Goal: Task Accomplishment & Management: Manage account settings

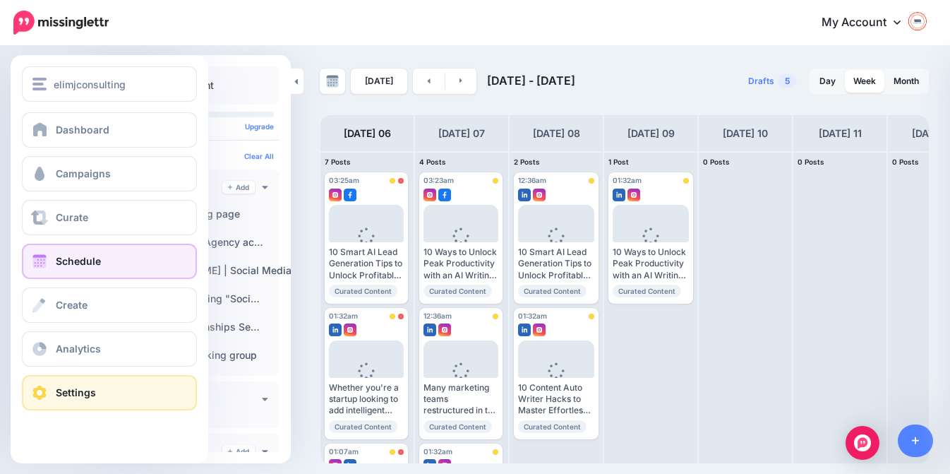
click at [88, 385] on link "Settings" at bounding box center [109, 392] width 175 height 35
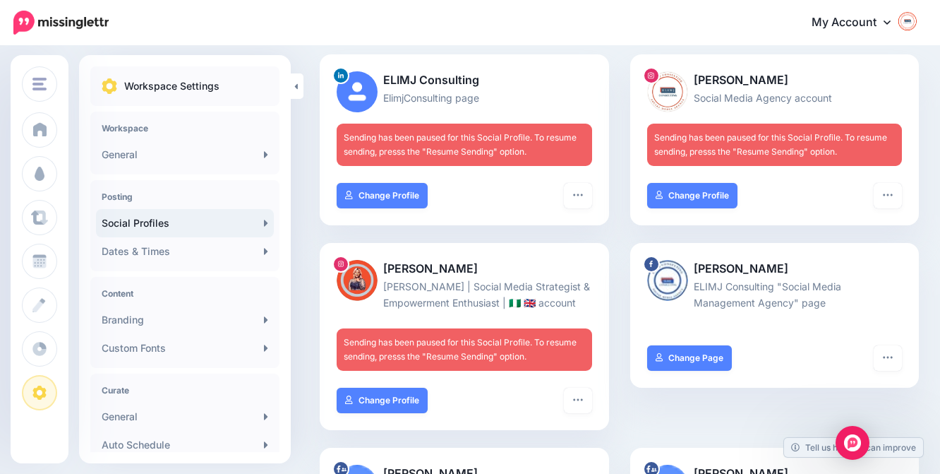
scroll to position [150, 0]
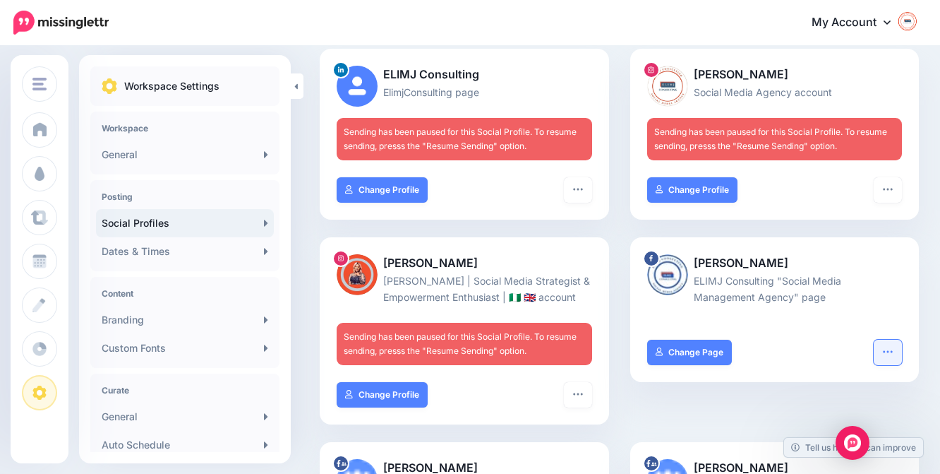
click at [892, 352] on icon "button" at bounding box center [887, 351] width 9 height 2
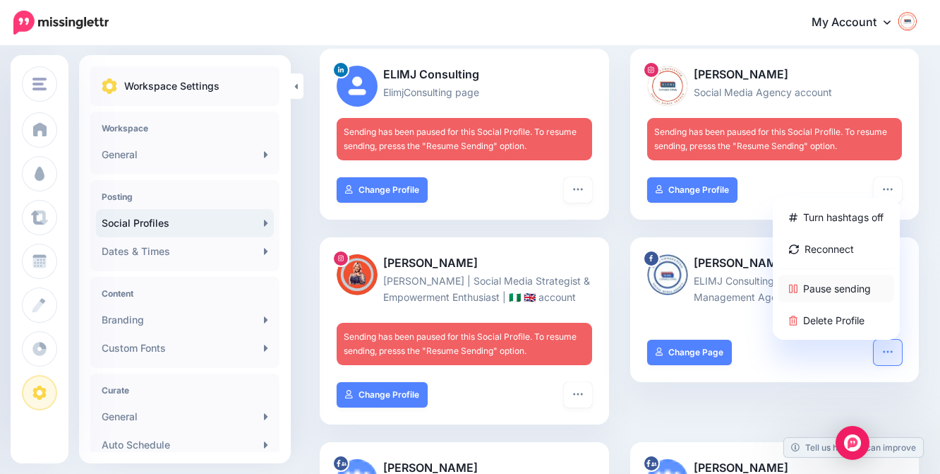
click at [838, 302] on link "Pause sending" at bounding box center [837, 289] width 116 height 28
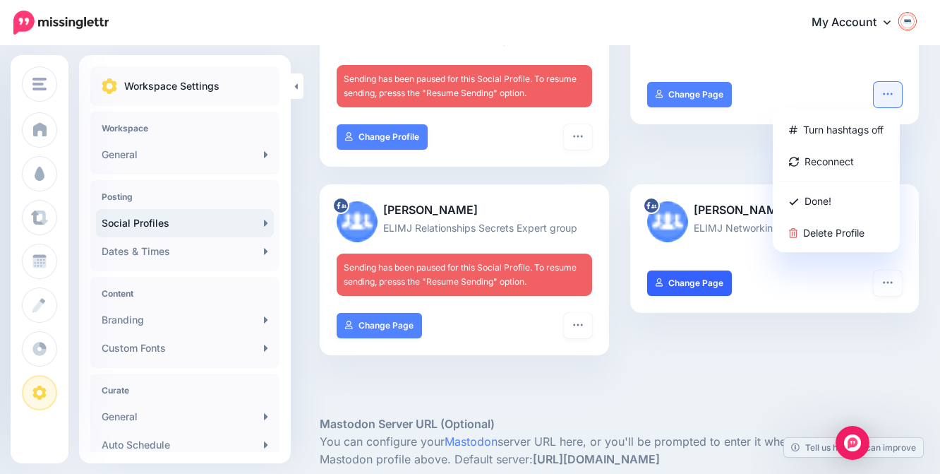
scroll to position [409, 0]
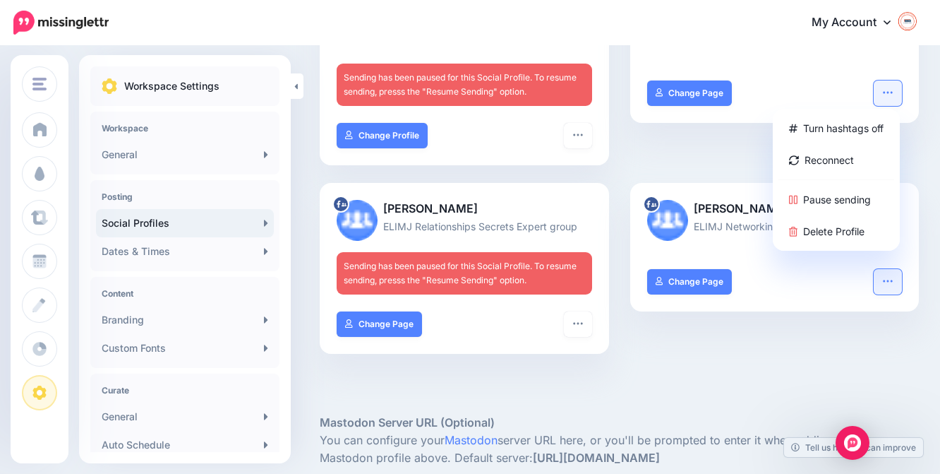
click at [892, 294] on button "button" at bounding box center [888, 281] width 28 height 25
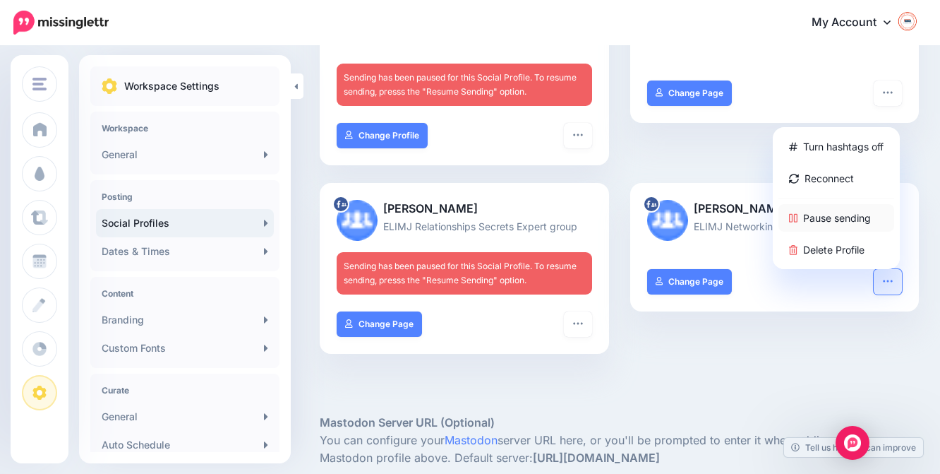
click at [866, 232] on link "Pause sending" at bounding box center [837, 218] width 116 height 28
click at [894, 287] on icon "button" at bounding box center [887, 280] width 11 height 11
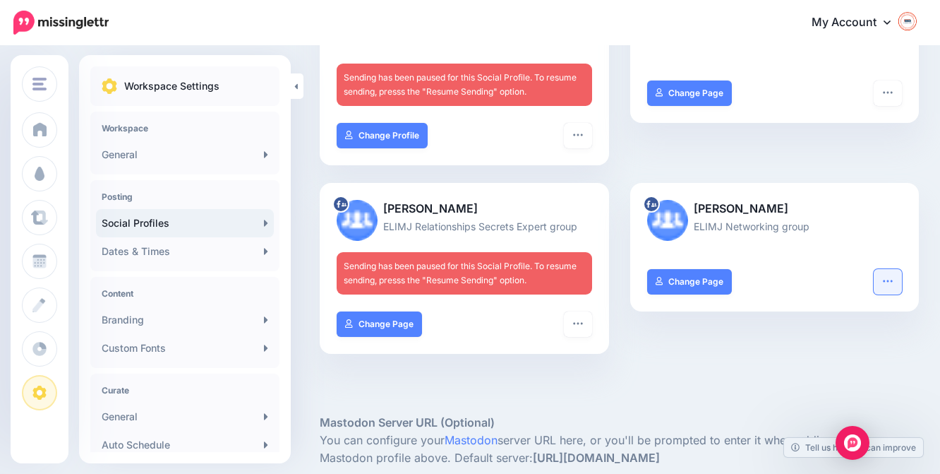
click at [894, 287] on icon "button" at bounding box center [887, 280] width 11 height 11
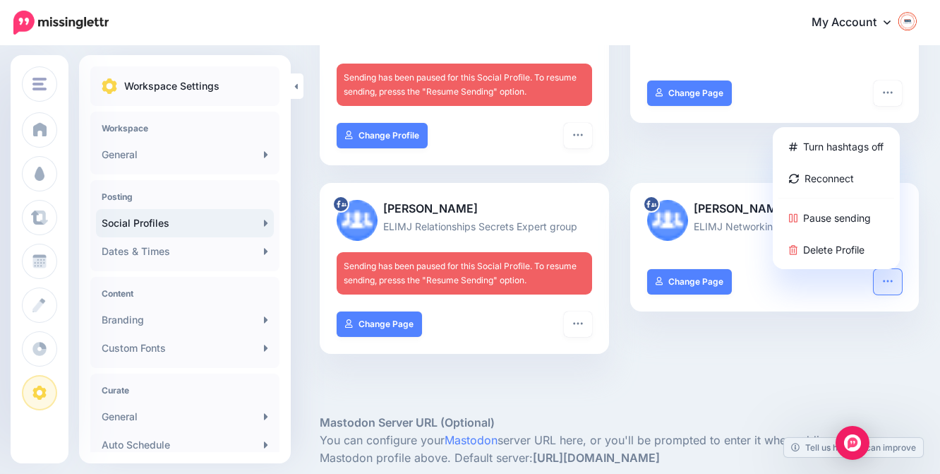
click at [686, 371] on div "Eli Fashionlover ELIMJ Networking group Turn hashtags off Reconnect Pause sendi…" at bounding box center [775, 277] width 311 height 188
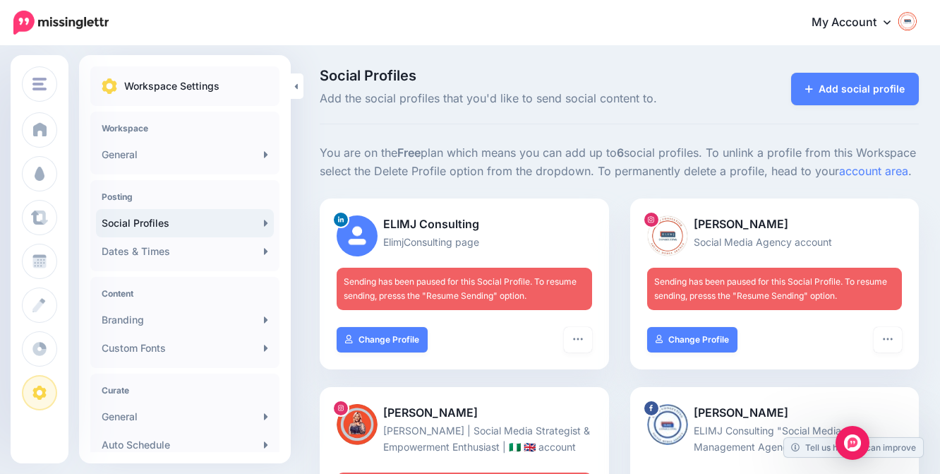
scroll to position [0, 0]
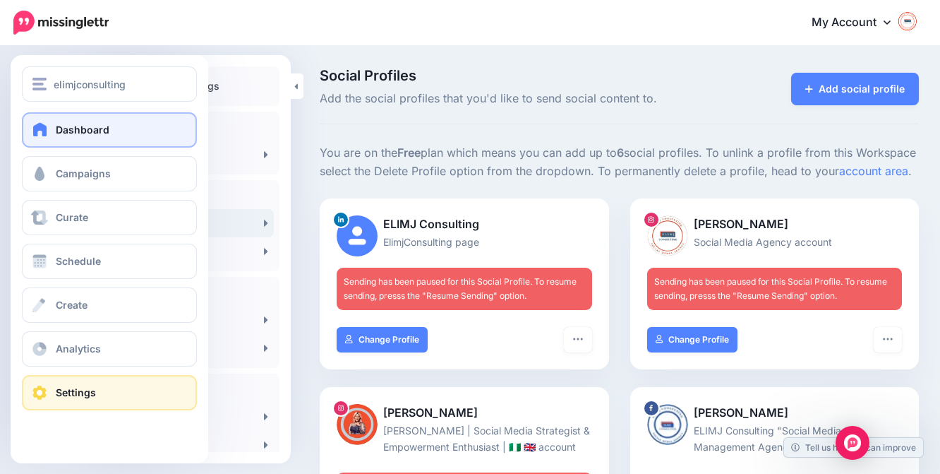
click at [83, 127] on span "Dashboard" at bounding box center [83, 130] width 54 height 12
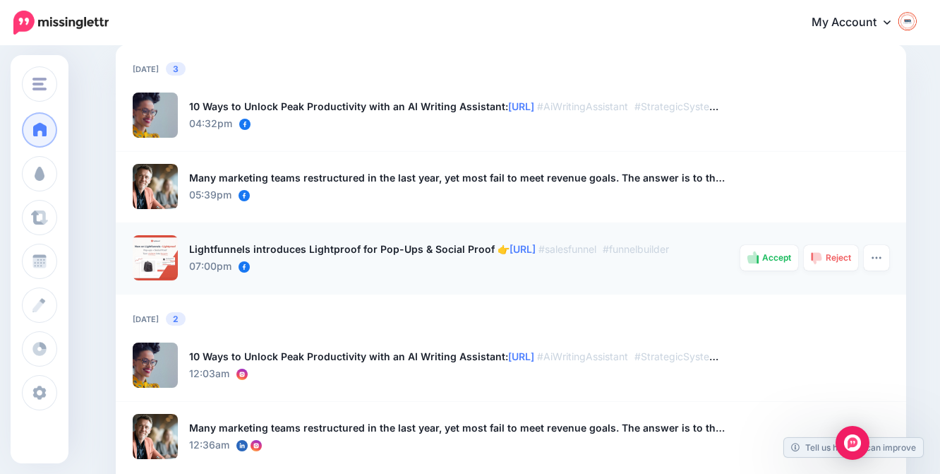
scroll to position [1024, 0]
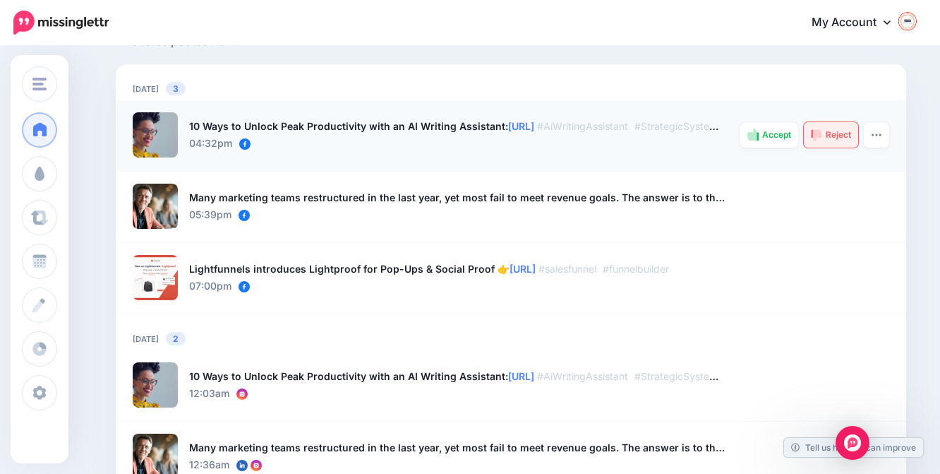
click at [840, 135] on span "Reject" at bounding box center [838, 135] width 25 height 8
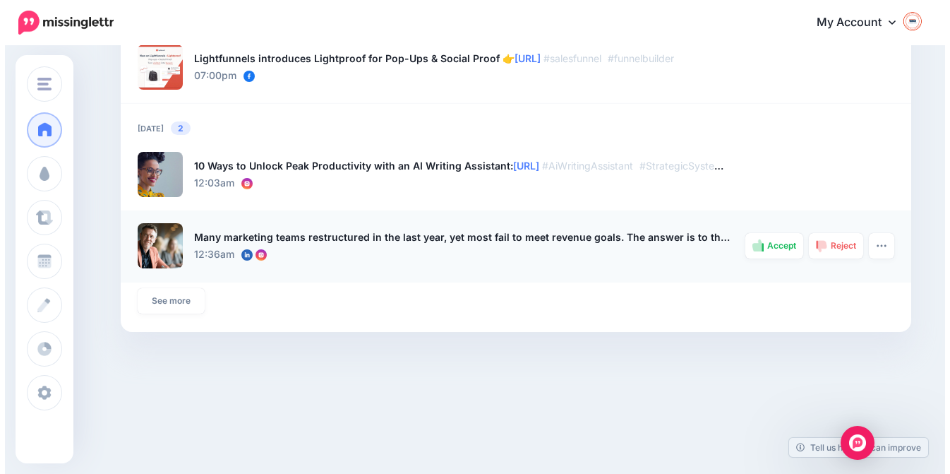
scroll to position [1236, 0]
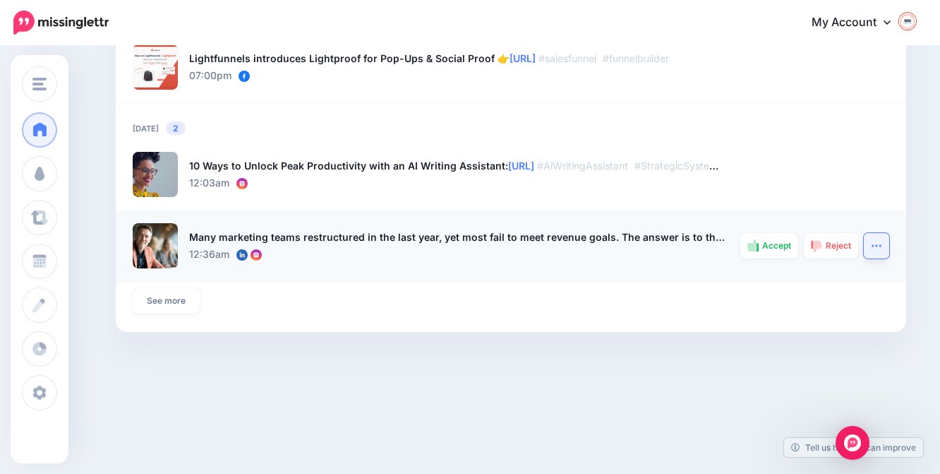
click at [880, 244] on icon "button" at bounding box center [876, 245] width 11 height 11
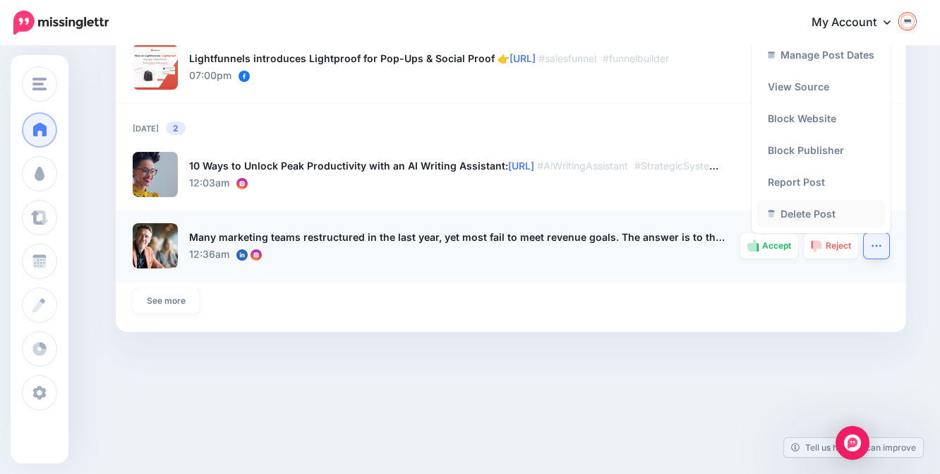
click at [834, 206] on link "Delete Post" at bounding box center [821, 214] width 128 height 28
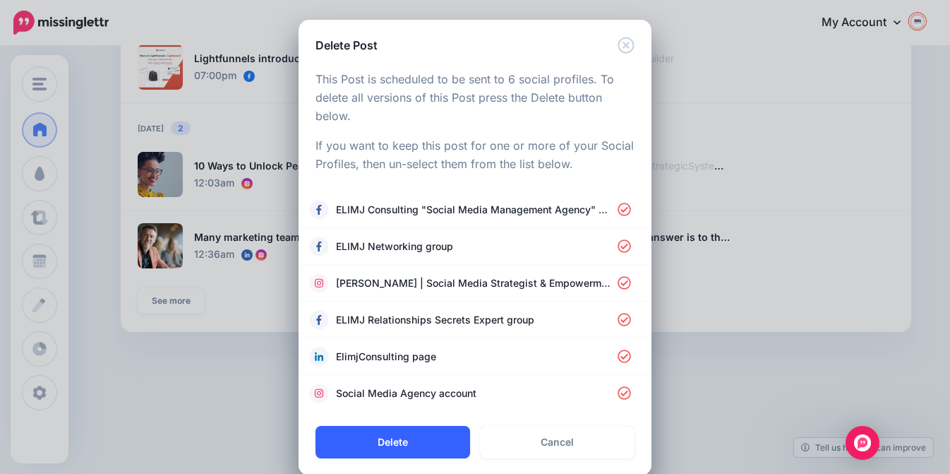
click at [400, 438] on button "Delete" at bounding box center [393, 442] width 155 height 32
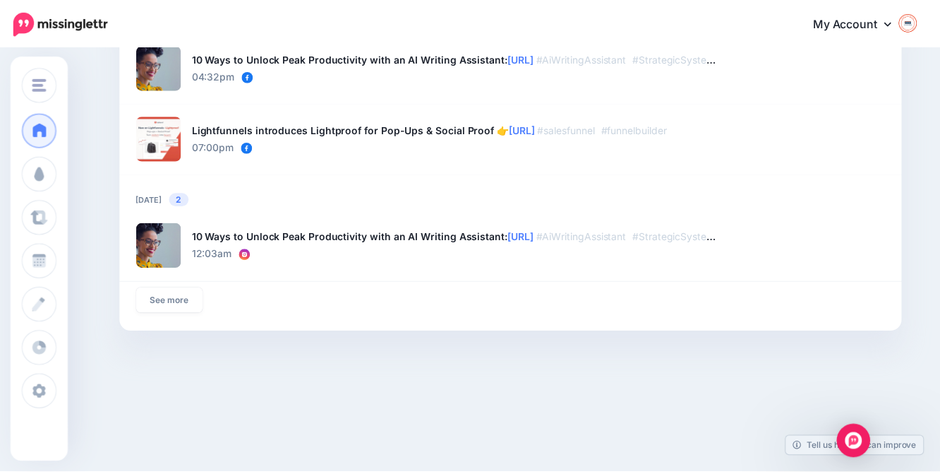
scroll to position [1093, 0]
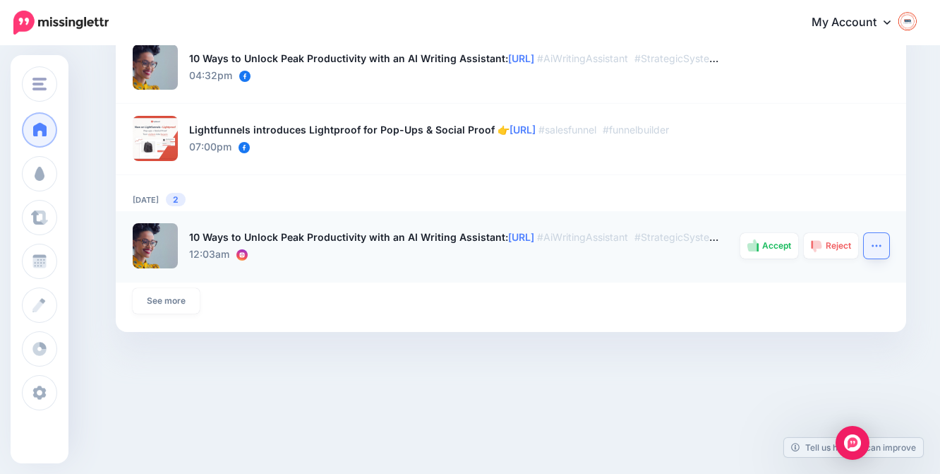
click at [882, 244] on icon "button" at bounding box center [876, 245] width 11 height 11
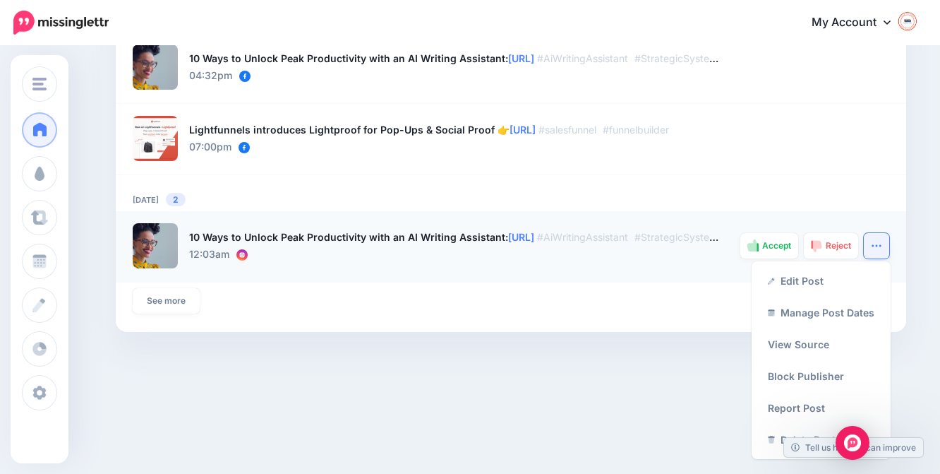
click at [877, 239] on button "button" at bounding box center [876, 245] width 25 height 25
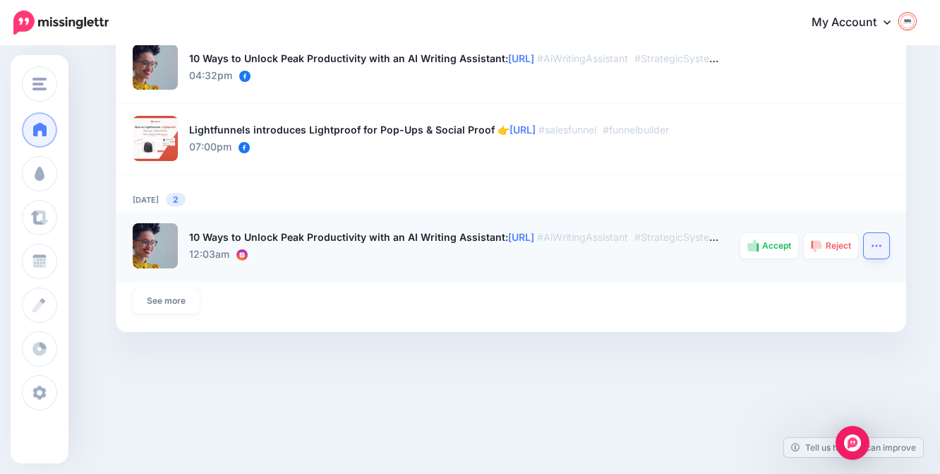
click at [877, 239] on button "button" at bounding box center [876, 245] width 25 height 25
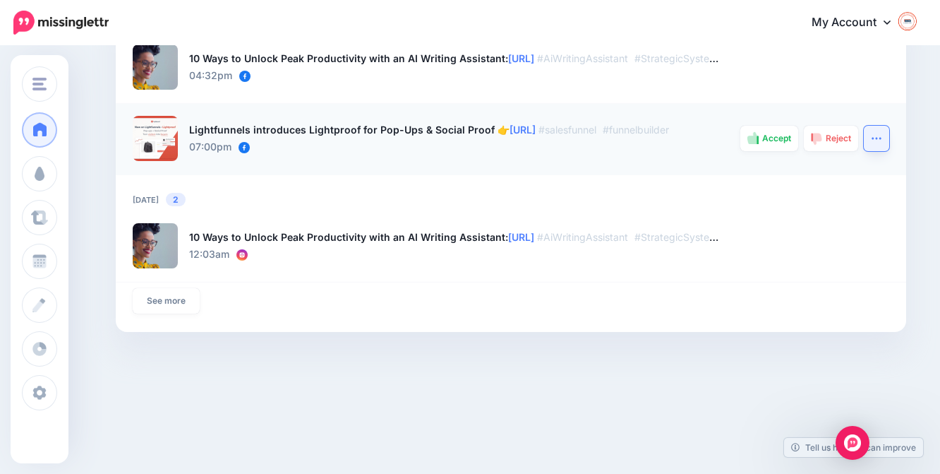
click at [882, 135] on icon "button" at bounding box center [876, 138] width 11 height 11
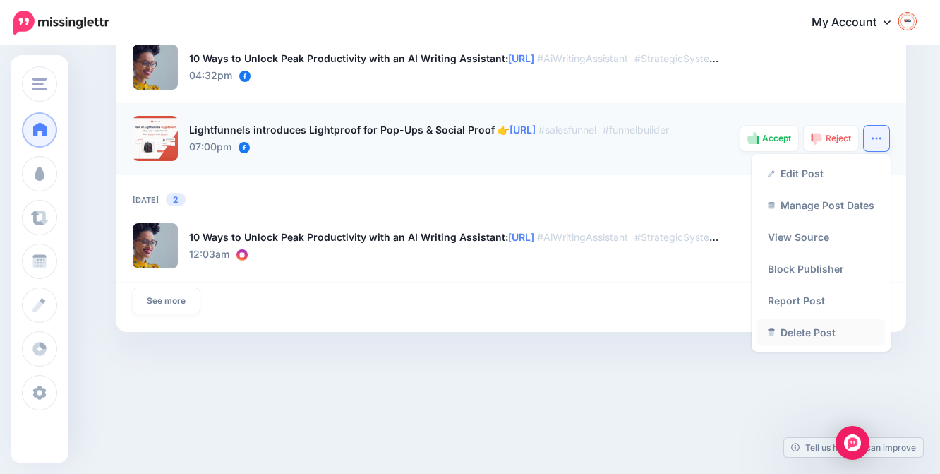
click at [825, 328] on link "Delete Post" at bounding box center [821, 332] width 128 height 28
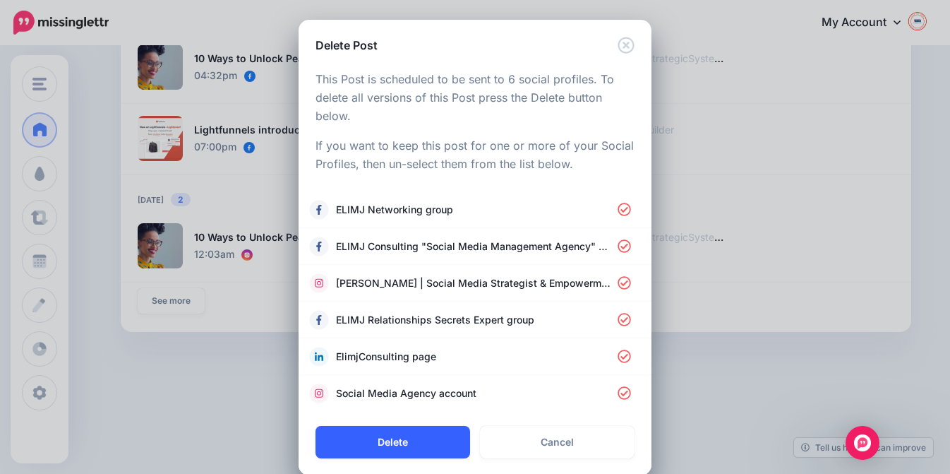
click at [406, 436] on button "Delete" at bounding box center [393, 442] width 155 height 32
click at [620, 44] on icon "Close" at bounding box center [626, 45] width 16 height 16
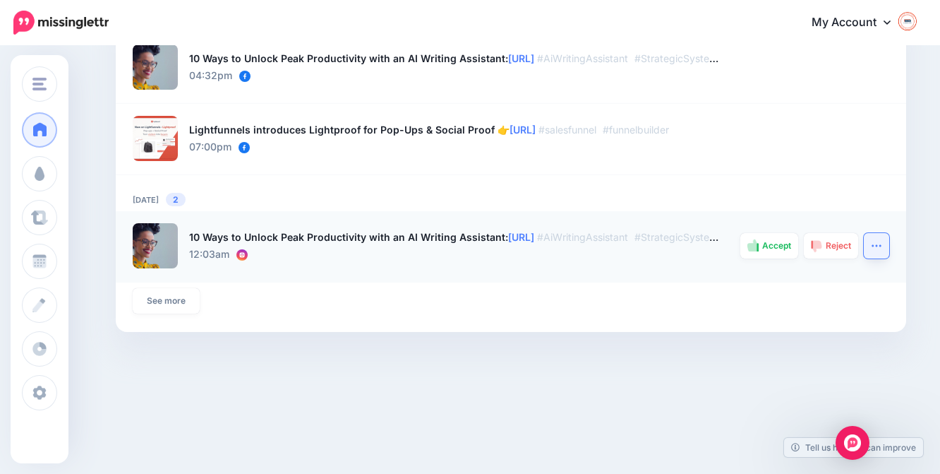
click at [882, 248] on icon "button" at bounding box center [876, 245] width 11 height 11
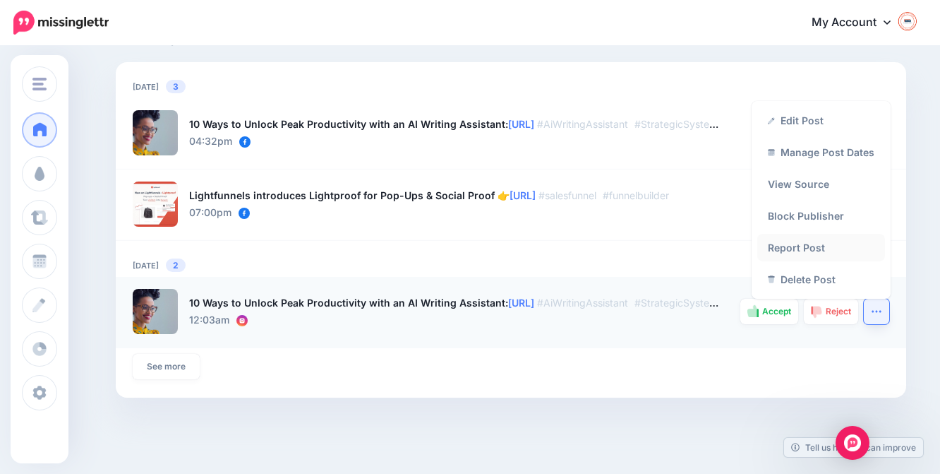
scroll to position [1026, 0]
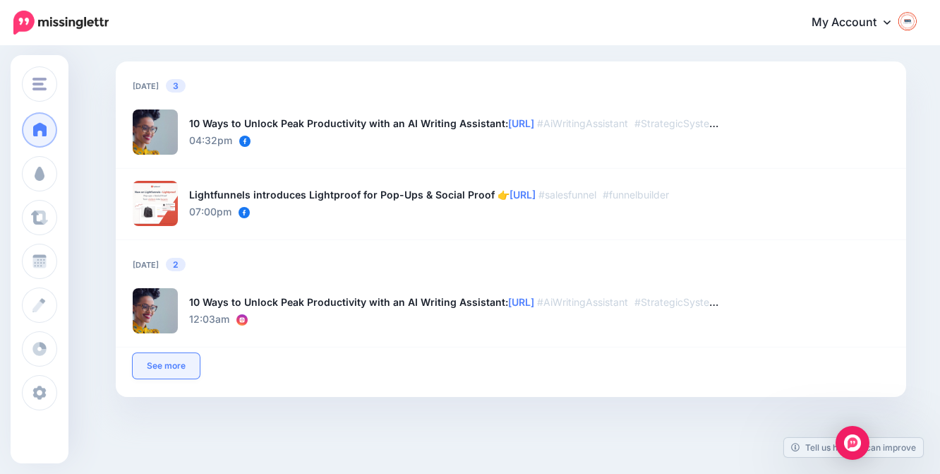
click at [184, 363] on link "See more" at bounding box center [166, 365] width 67 height 25
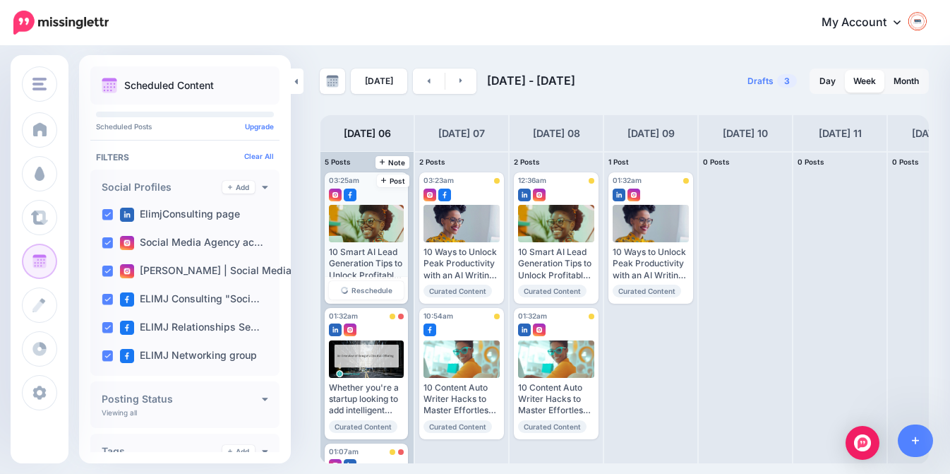
click at [381, 255] on div "10 Smart AI Lead Generation Tips to Unlock Profitable Growth ▸ [URL] #ceaseless…" at bounding box center [366, 263] width 75 height 35
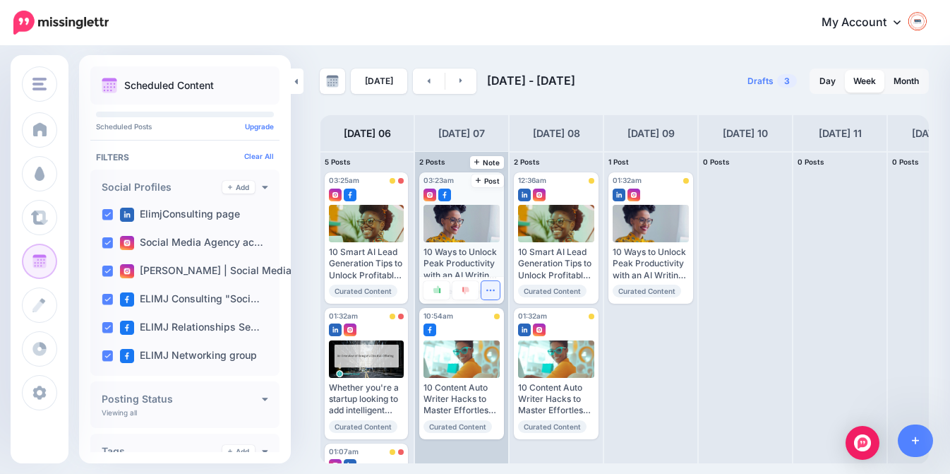
click at [485, 299] on button "button" at bounding box center [490, 290] width 18 height 18
click at [491, 294] on icon "button" at bounding box center [490, 289] width 9 height 9
click at [488, 294] on icon "button" at bounding box center [490, 289] width 9 height 9
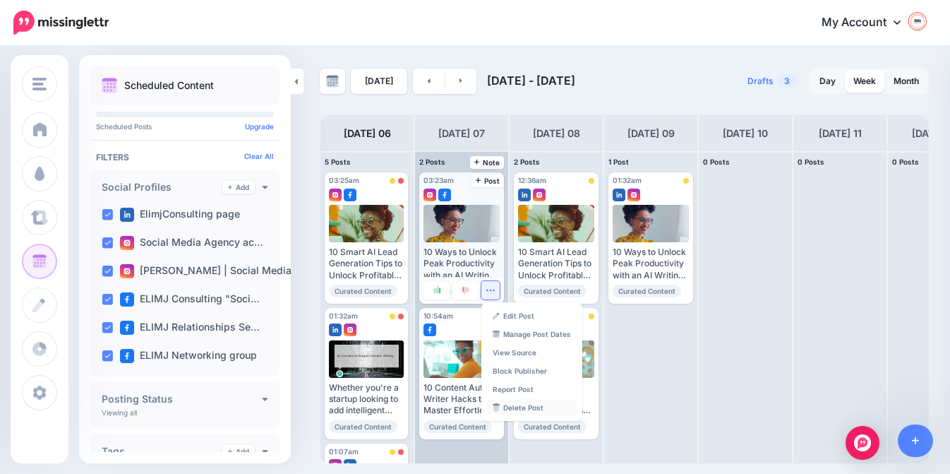
click at [508, 415] on link "Delete Post" at bounding box center [532, 408] width 90 height 16
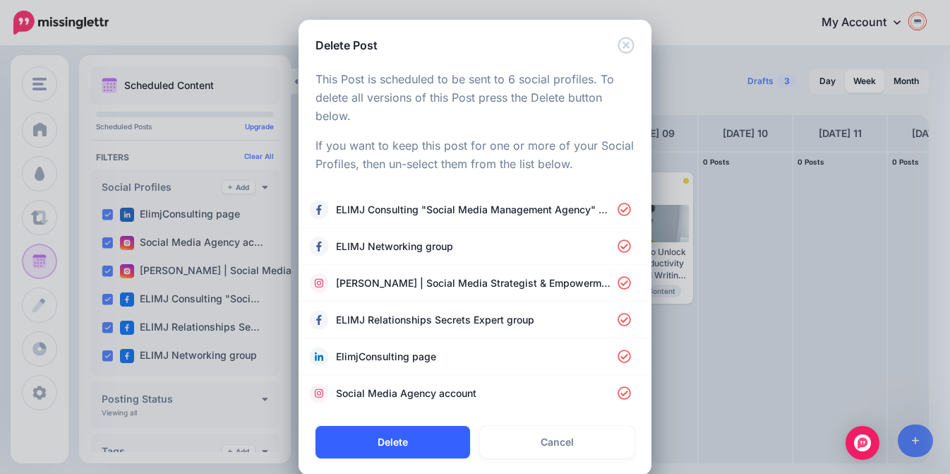
click at [376, 445] on button "Delete" at bounding box center [393, 442] width 155 height 32
